Goal: Transaction & Acquisition: Purchase product/service

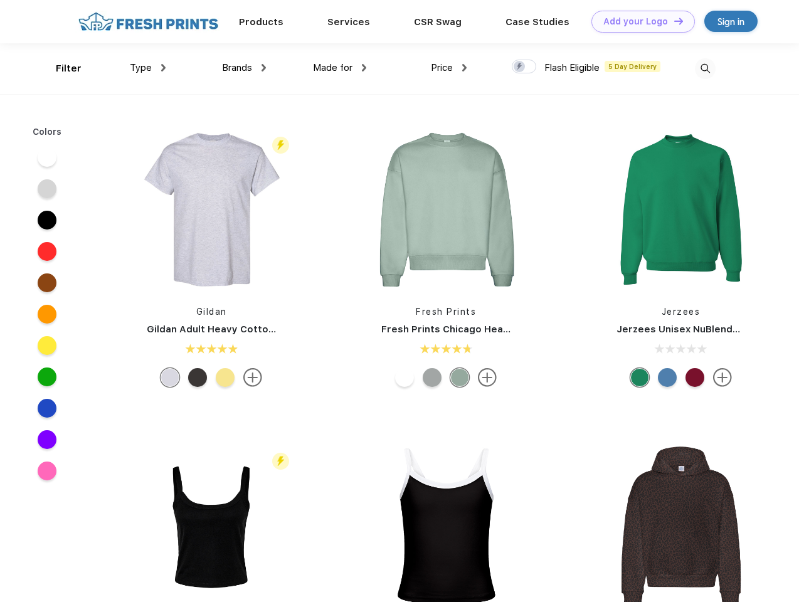
click at [639, 21] on link "Add your Logo Design Tool" at bounding box center [644, 22] width 104 height 22
click at [0, 0] on div "Design Tool" at bounding box center [0, 0] width 0 height 0
click at [673, 21] on link "Add your Logo Design Tool" at bounding box center [644, 22] width 104 height 22
click at [60, 68] on div "Filter" at bounding box center [69, 68] width 26 height 14
click at [148, 68] on span "Type" at bounding box center [141, 67] width 22 height 11
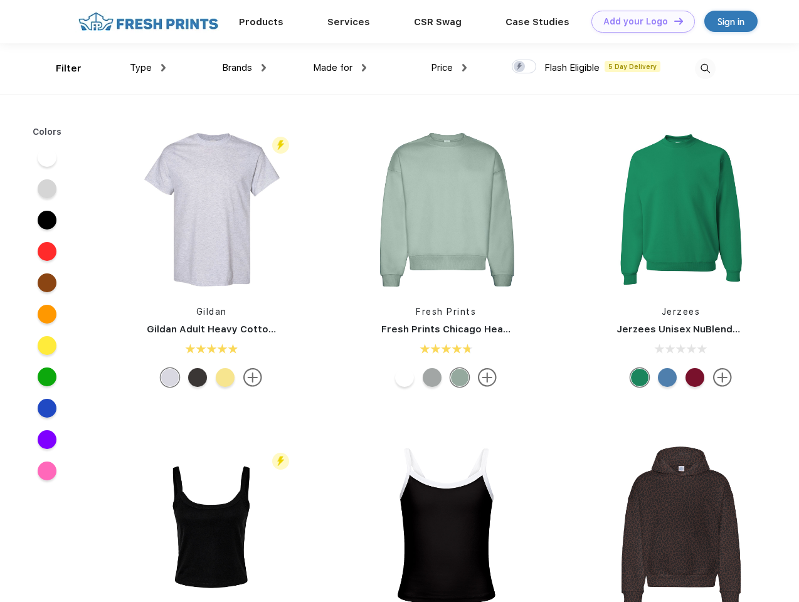
click at [244, 68] on span "Brands" at bounding box center [237, 67] width 30 height 11
click at [340, 68] on span "Made for" at bounding box center [333, 67] width 40 height 11
click at [449, 68] on span "Price" at bounding box center [442, 67] width 22 height 11
click at [524, 67] on div at bounding box center [524, 67] width 24 height 14
click at [520, 67] on input "checkbox" at bounding box center [516, 63] width 8 height 8
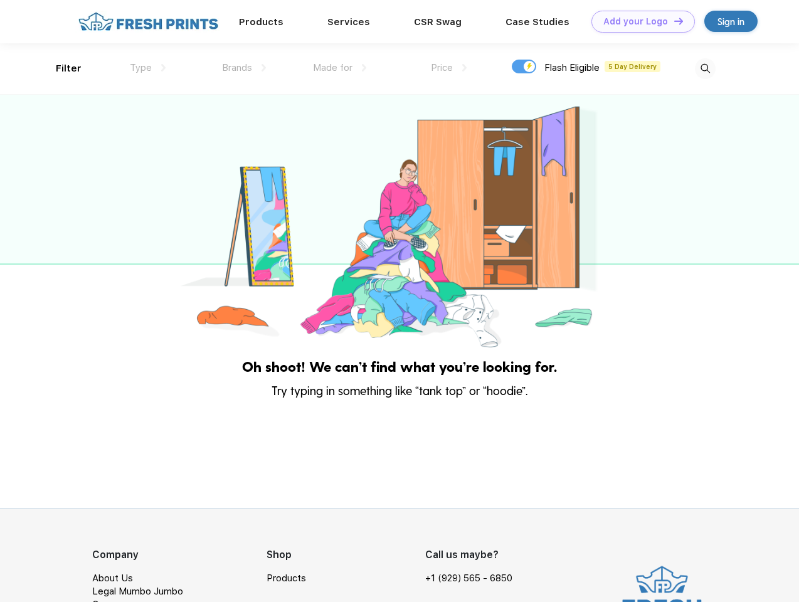
click at [705, 68] on img at bounding box center [705, 68] width 21 height 21
